Goal: Find specific page/section: Find specific page/section

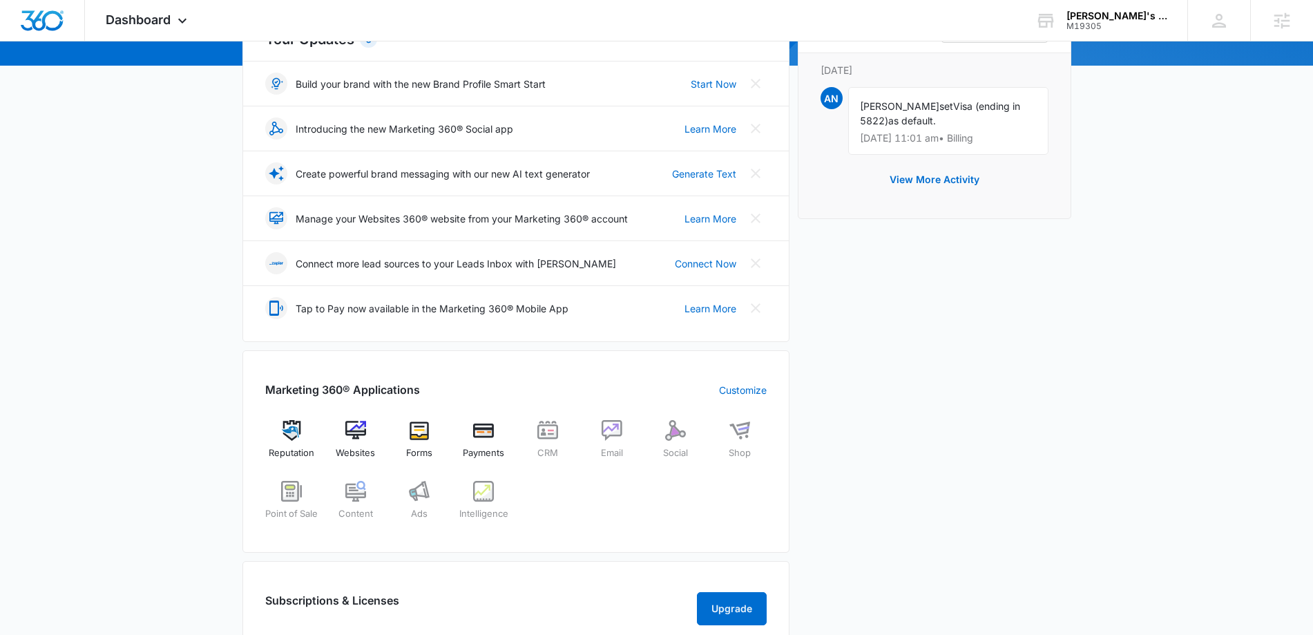
scroll to position [194, 0]
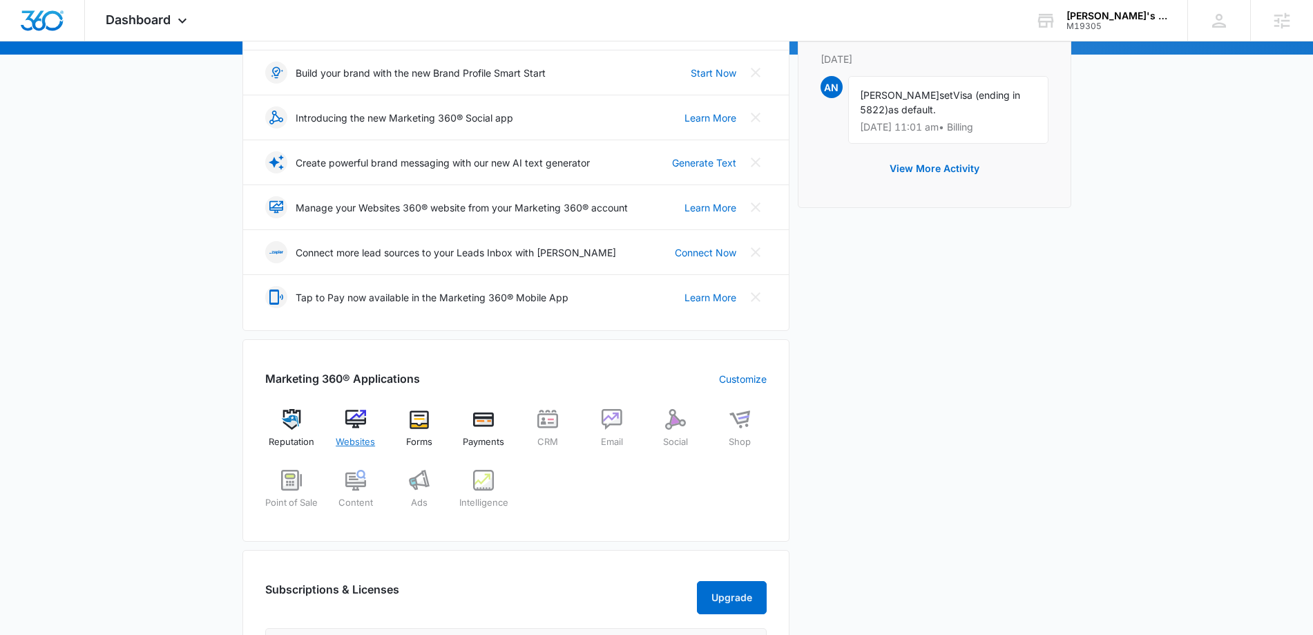
click at [361, 421] on img at bounding box center [355, 419] width 21 height 21
